Goal: Find specific fact: Find specific fact

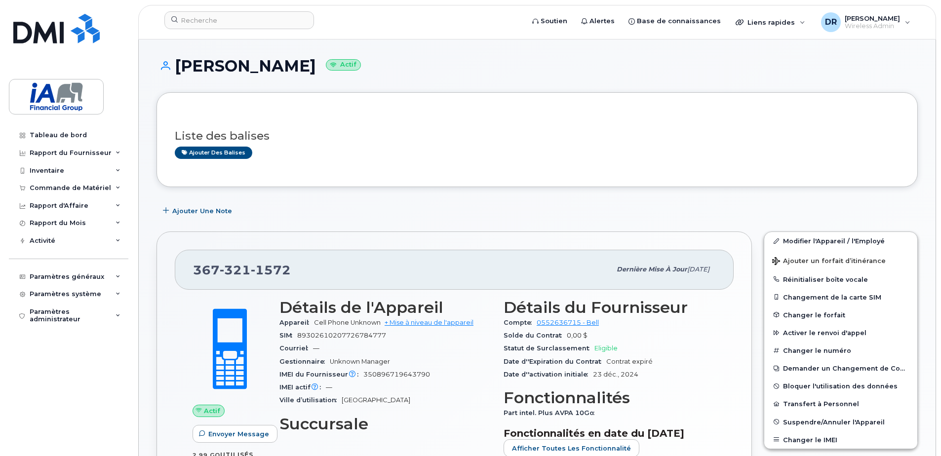
scroll to position [99, 0]
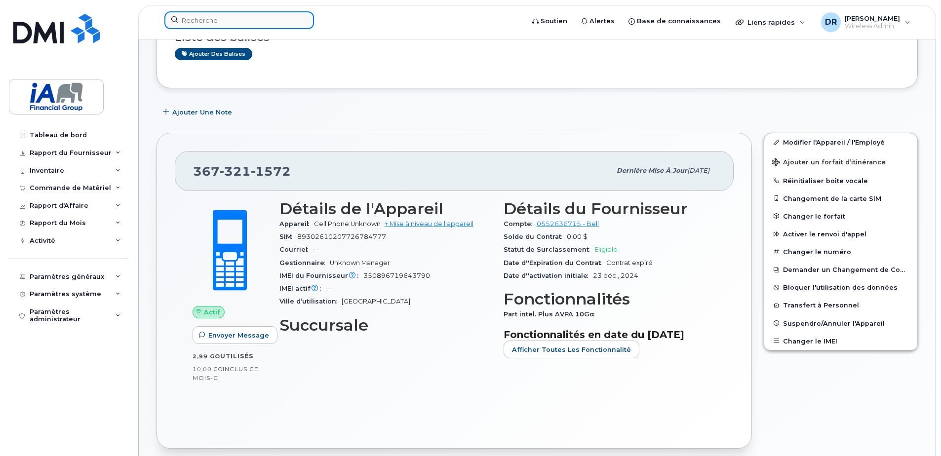
click at [227, 20] on input at bounding box center [239, 20] width 150 height 18
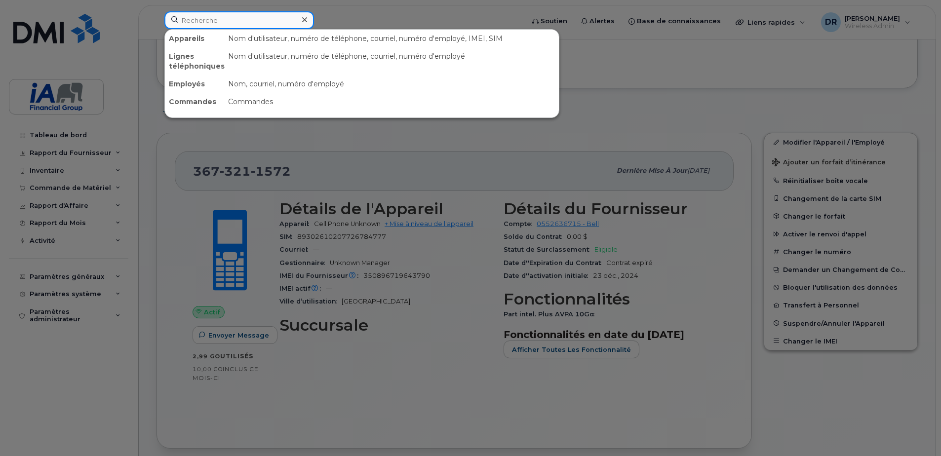
paste input "4034652787"
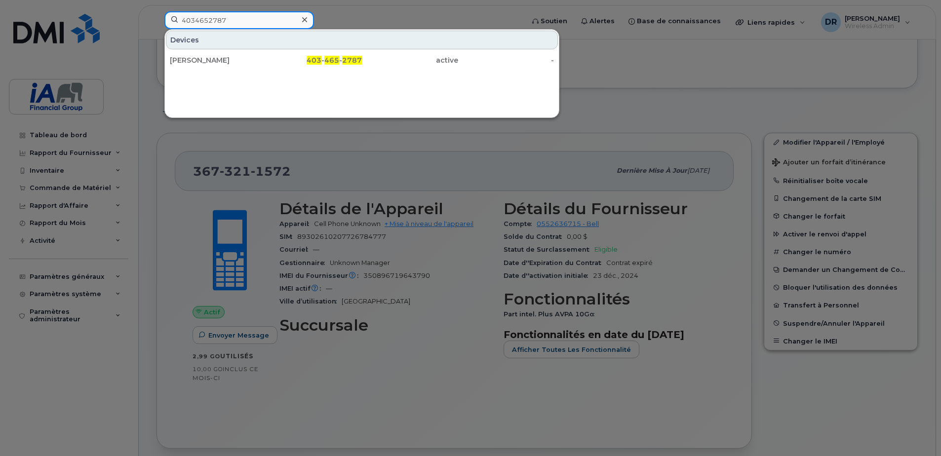
type input "4034652787"
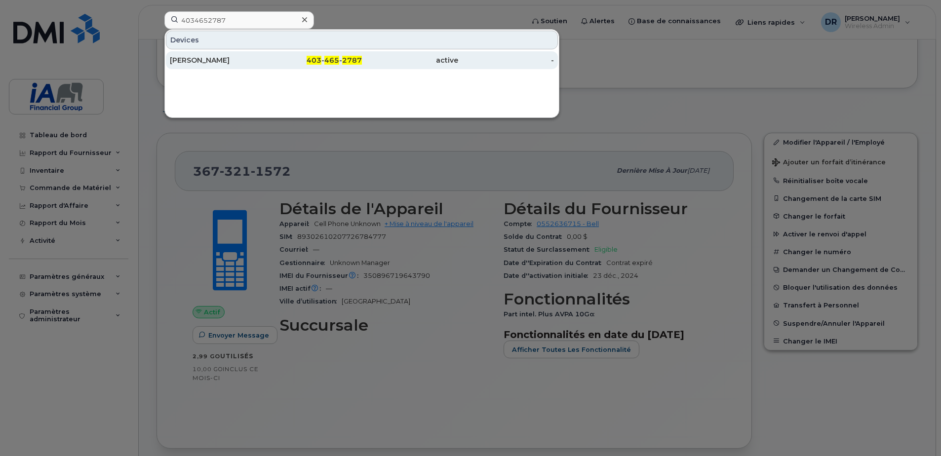
click at [220, 63] on div "[PERSON_NAME]" at bounding box center [218, 60] width 96 height 10
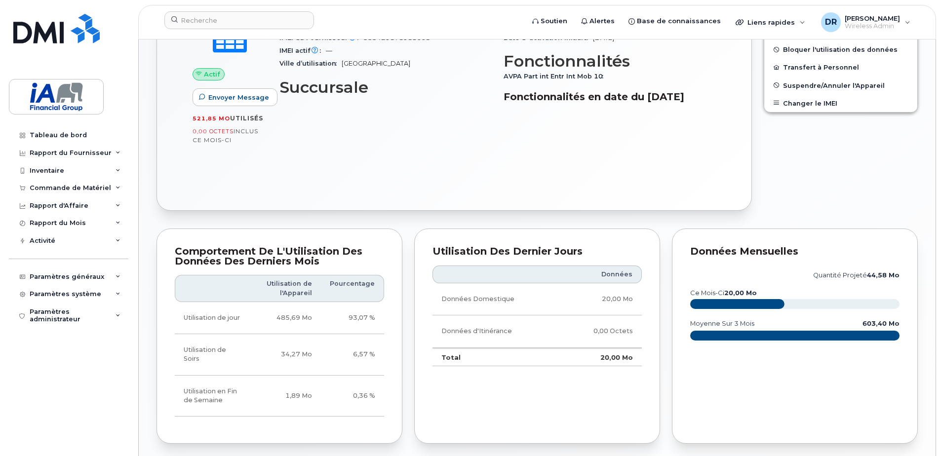
scroll to position [345, 0]
